Goal: Subscribe to service/newsletter

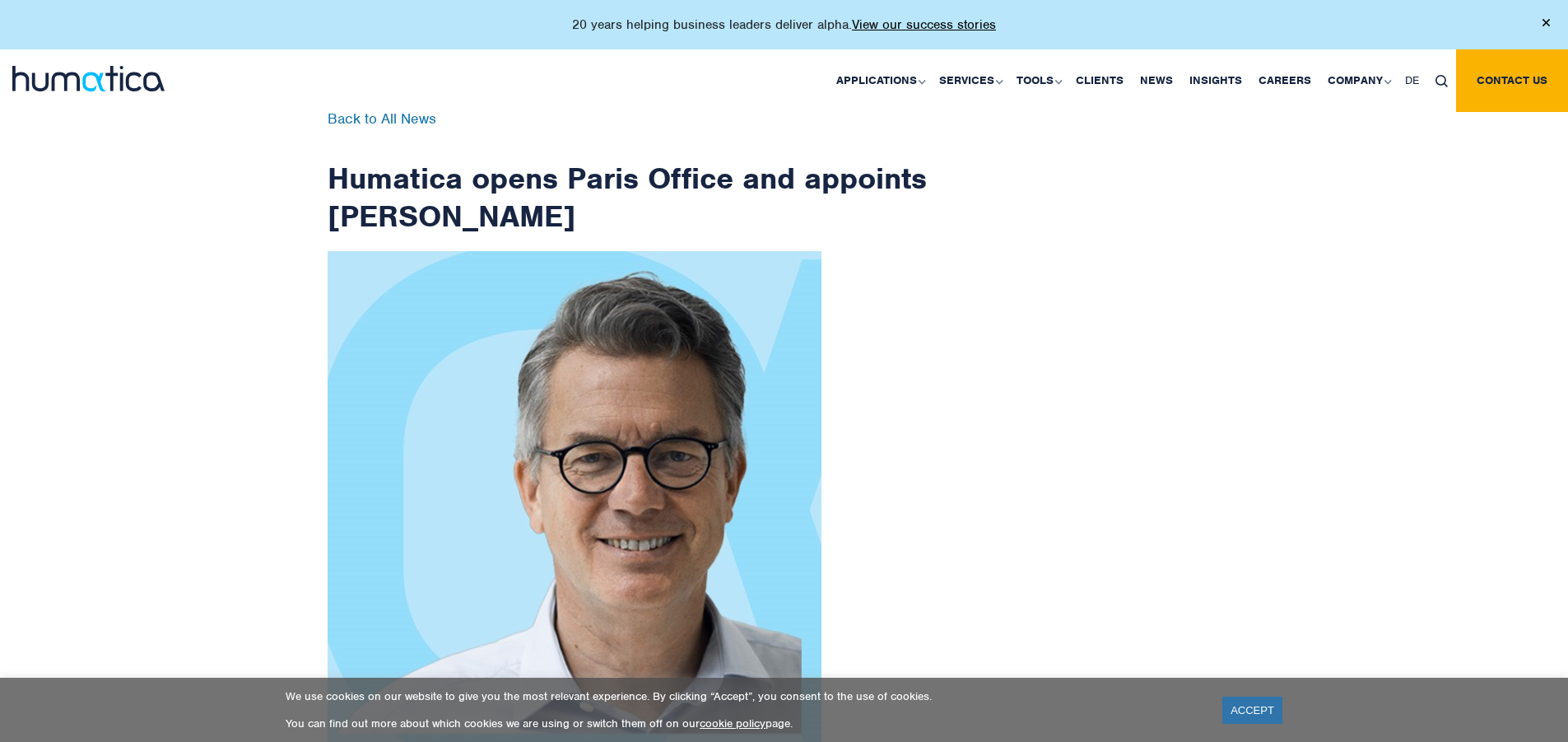
scroll to position [2627, 0]
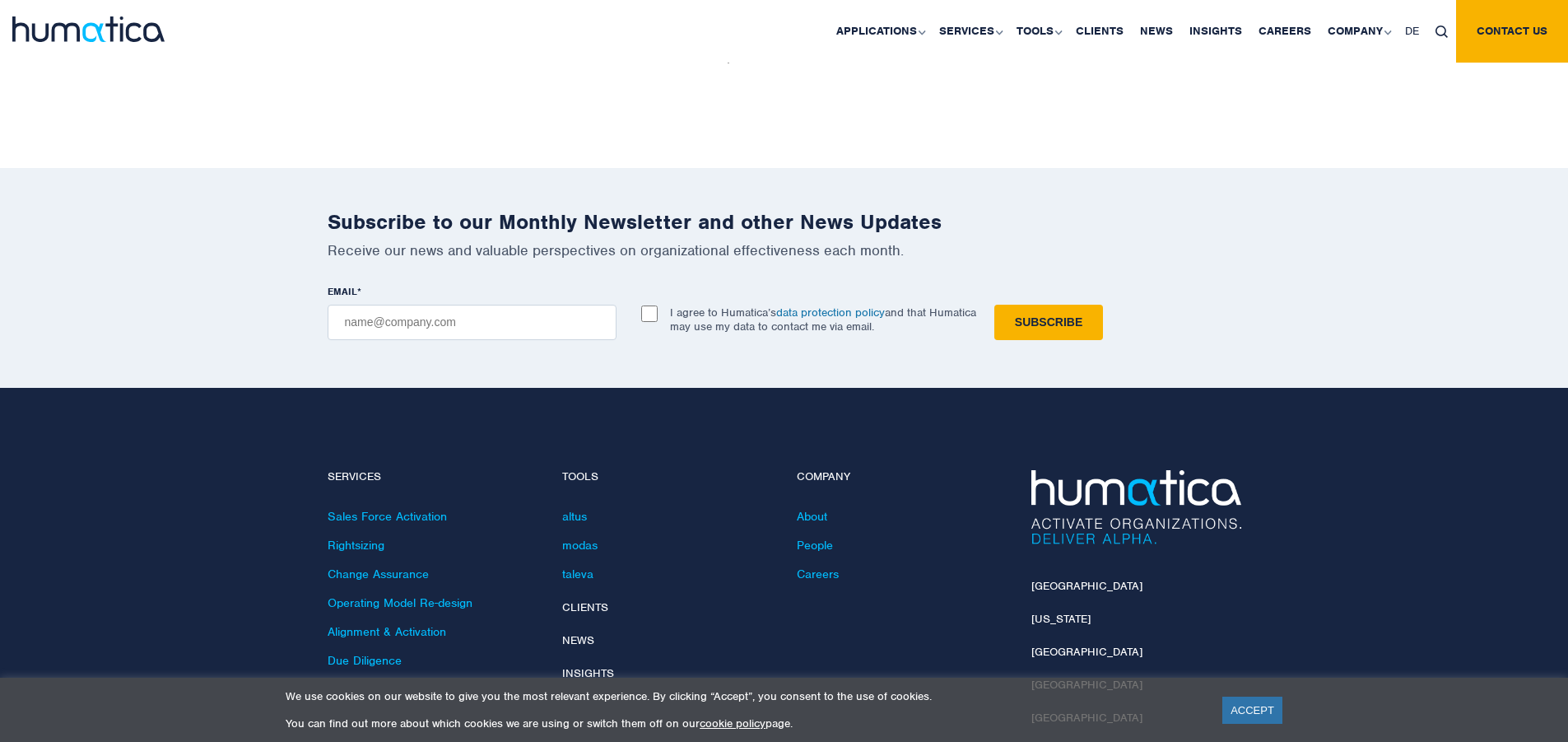
checkbox input "true"
type input "[EMAIL_ADDRESS][DOMAIN_NAME]"
click at [995, 304] on input "Subscribe" at bounding box center [1048, 321] width 109 height 35
